Goal: Contribute content: Contribute content

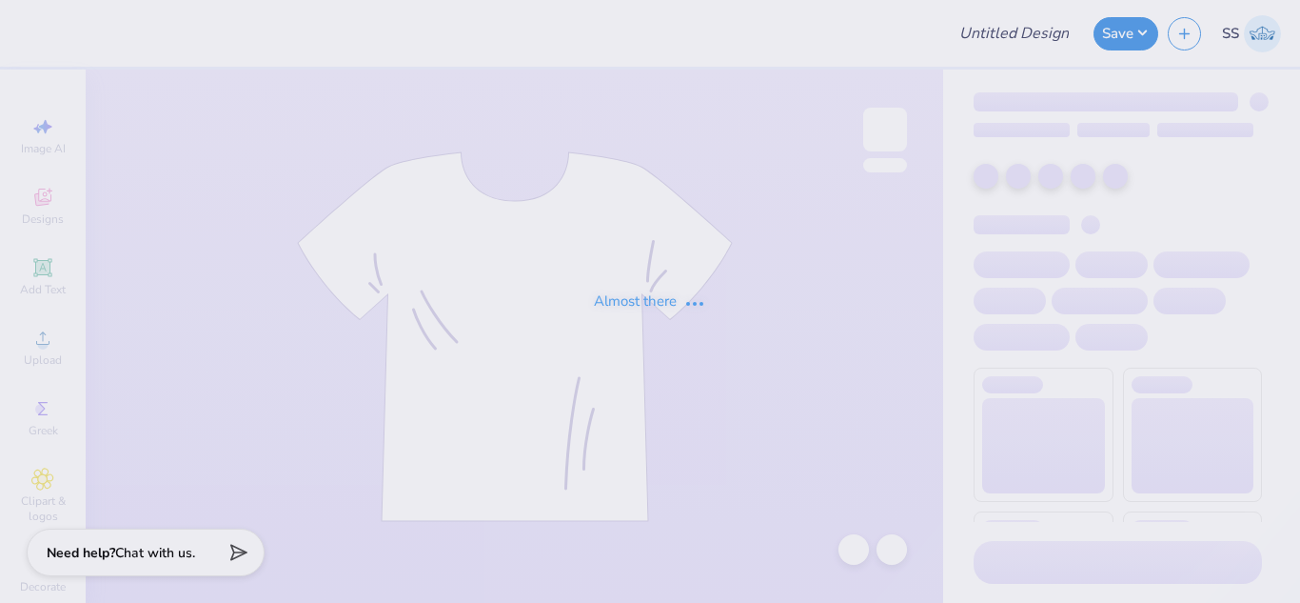
type input "Fall Merch for UTSAV"
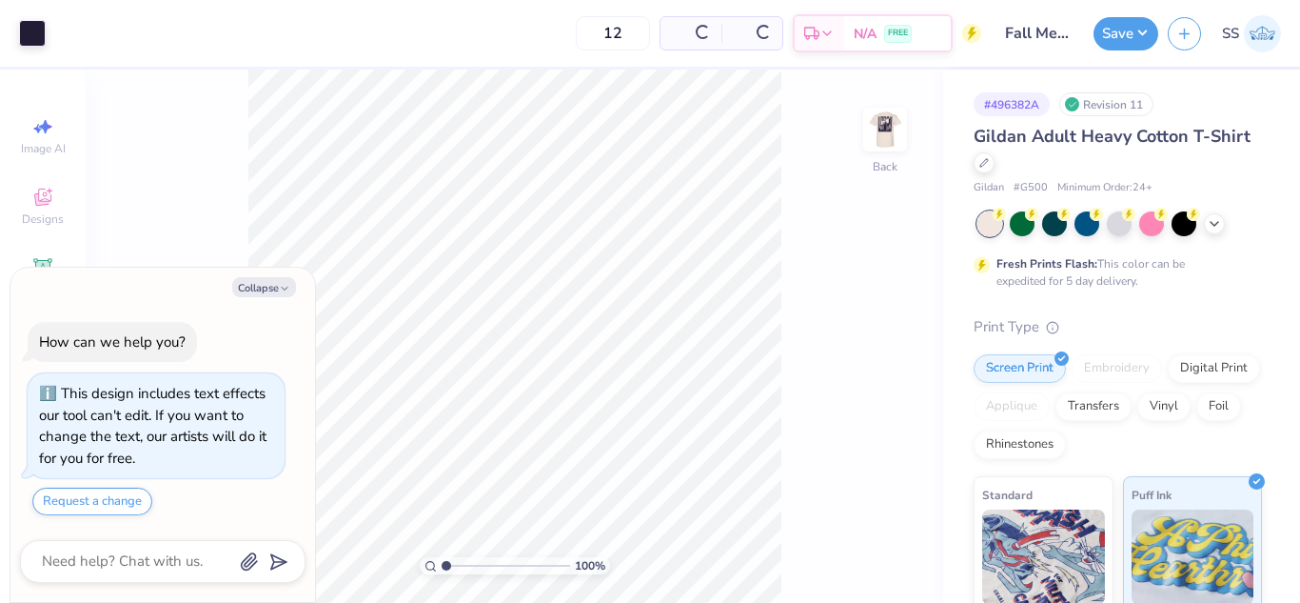
type textarea "x"
click at [898, 122] on img at bounding box center [885, 129] width 76 height 76
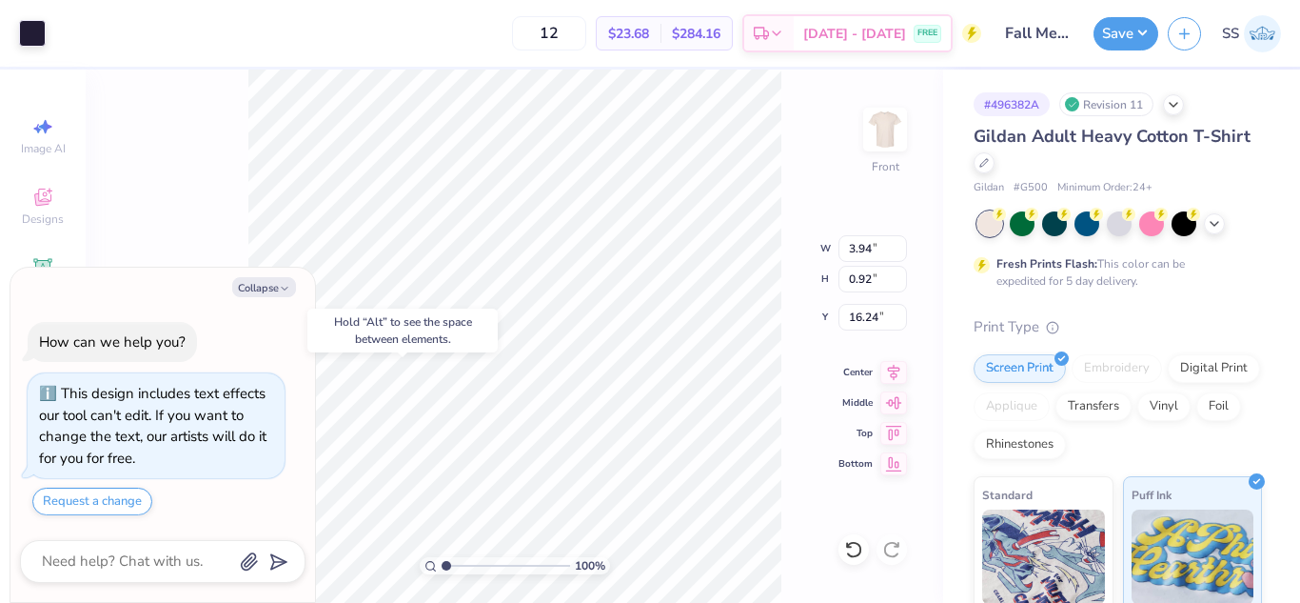
type input "16.24"
type input "2.61"
type input "0.61"
type input "16.18"
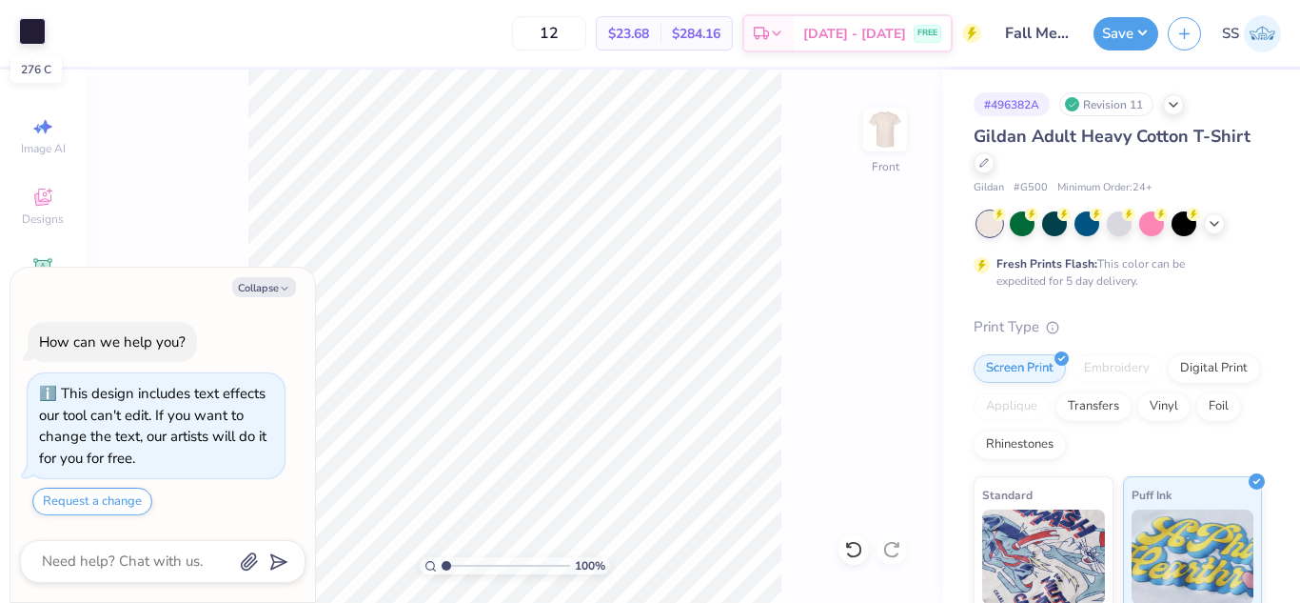
click at [35, 39] on div at bounding box center [32, 31] width 27 height 27
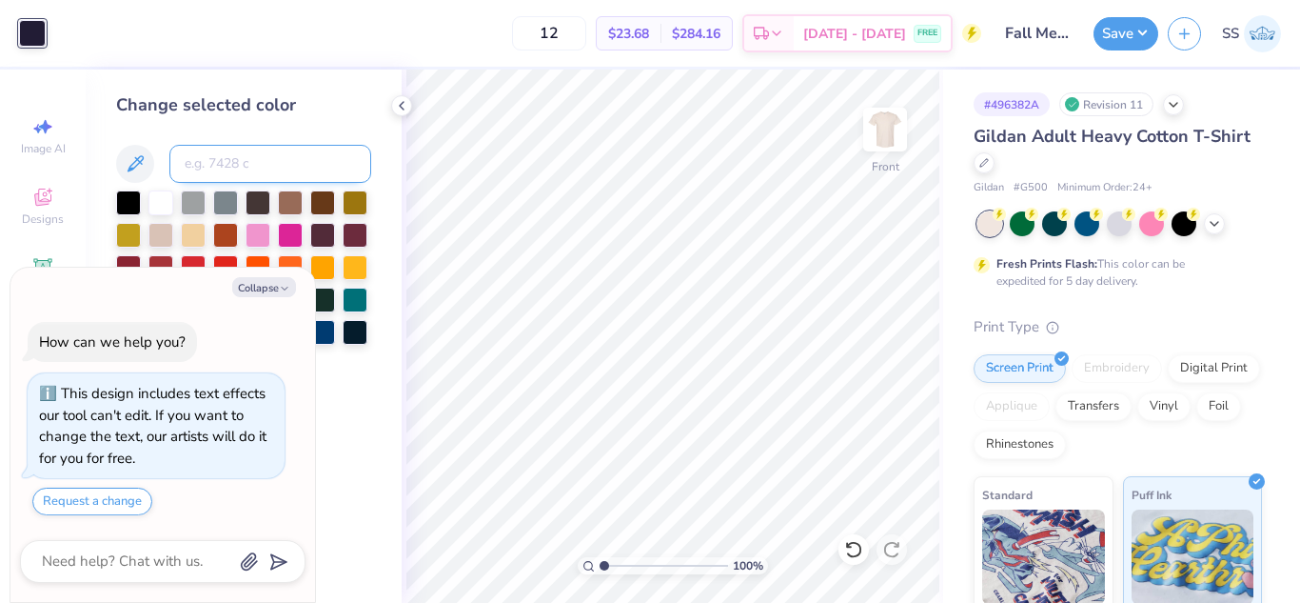
click at [212, 166] on input at bounding box center [270, 164] width 202 height 38
type input "277"
type input "275"
click at [1112, 46] on button "Save" at bounding box center [1126, 30] width 65 height 33
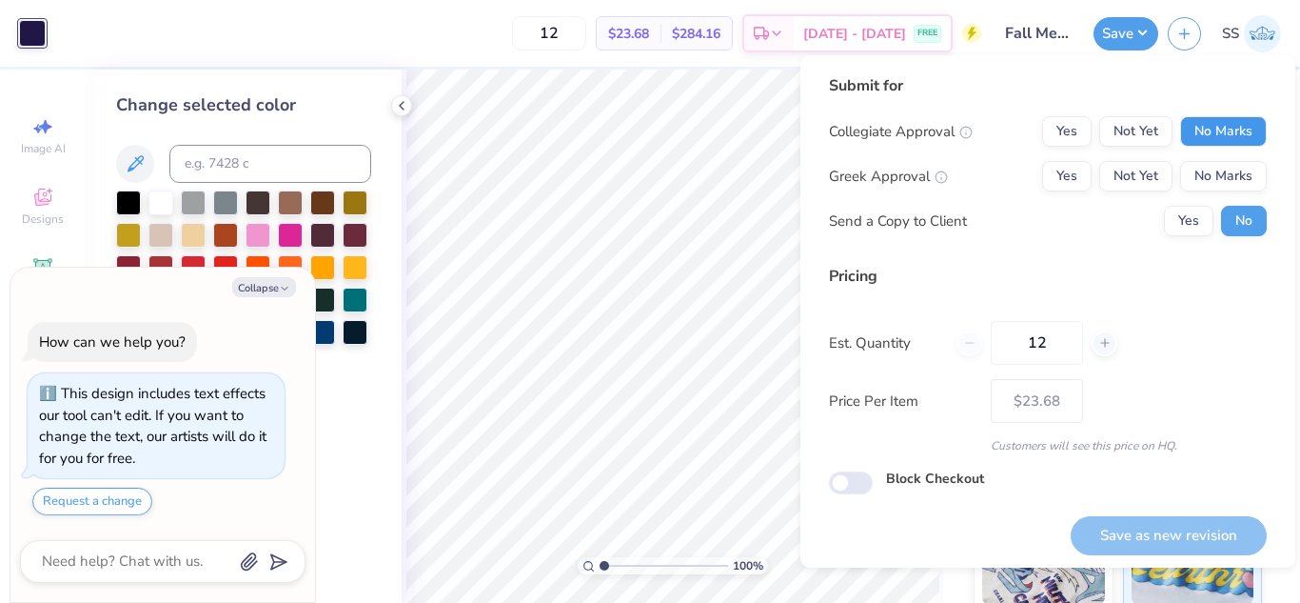
click at [1234, 119] on button "No Marks" at bounding box center [1223, 131] width 87 height 30
click at [1223, 170] on button "No Marks" at bounding box center [1223, 176] width 87 height 30
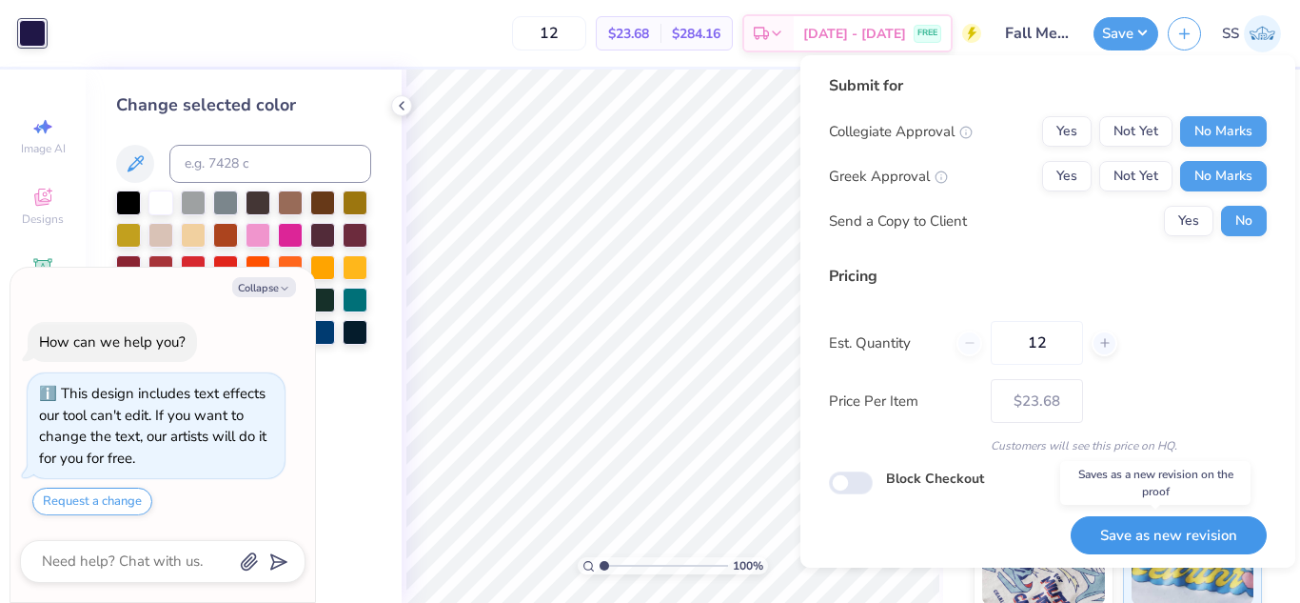
click at [1173, 526] on button "Save as new revision" at bounding box center [1169, 535] width 196 height 39
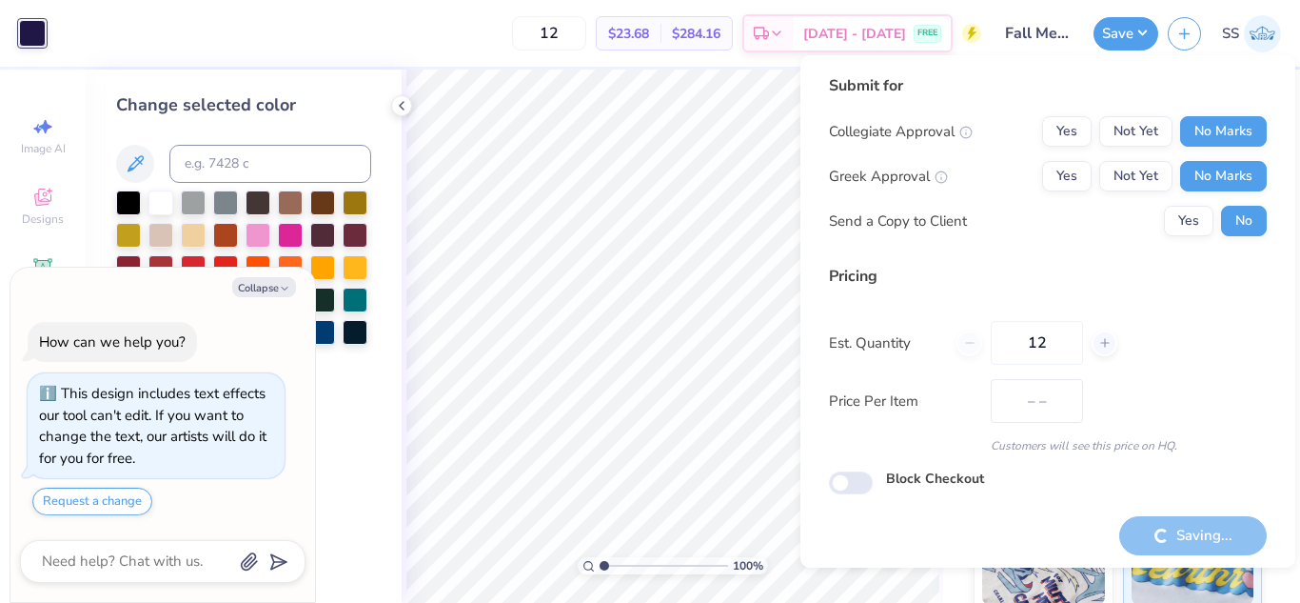
type input "$23.68"
